Goal: Task Accomplishment & Management: Manage account settings

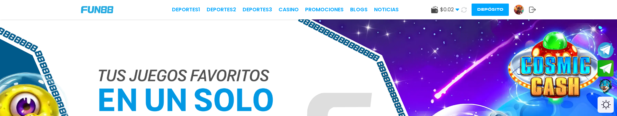
click at [532, 9] on icon at bounding box center [532, 9] width 7 height 6
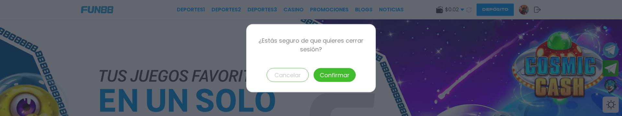
click at [340, 73] on button "Confirmar" at bounding box center [335, 75] width 42 height 14
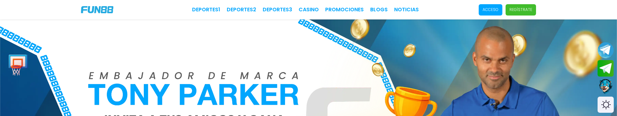
click at [501, 9] on span "Acceso" at bounding box center [491, 9] width 24 height 11
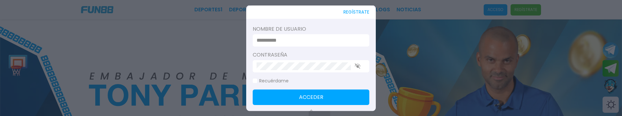
click at [307, 39] on input at bounding box center [309, 40] width 105 height 8
type input "******"
click at [282, 70] on div at bounding box center [311, 66] width 117 height 12
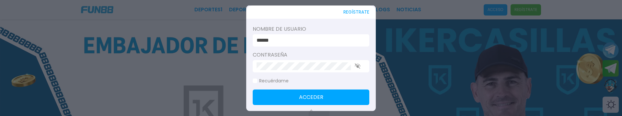
click button "Acceder" at bounding box center [311, 97] width 117 height 16
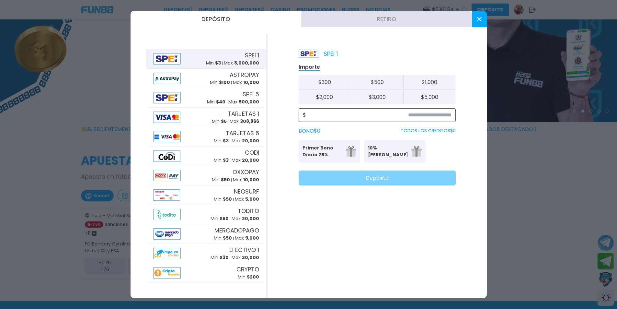
click at [326, 115] on input at bounding box center [378, 115] width 145 height 8
